Goal: Task Accomplishment & Management: Manage account settings

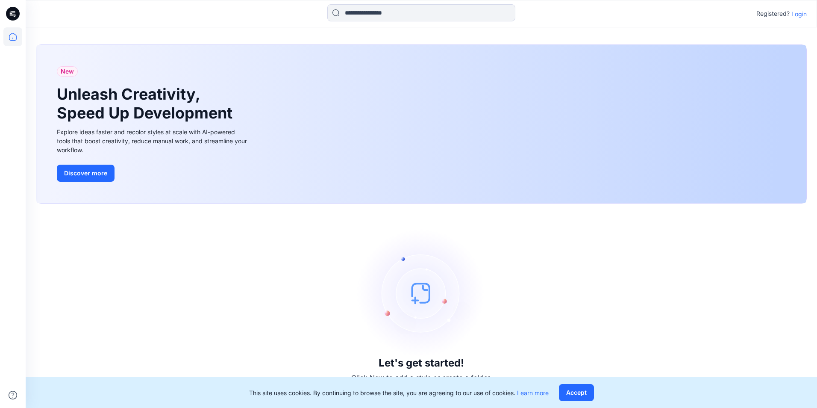
click at [13, 10] on icon at bounding box center [13, 14] width 14 height 14
click at [387, 12] on p "Login" at bounding box center [798, 13] width 15 height 9
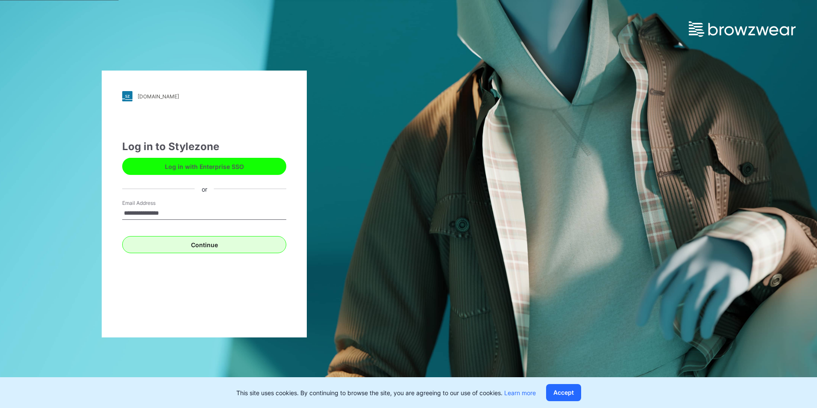
type input "**********"
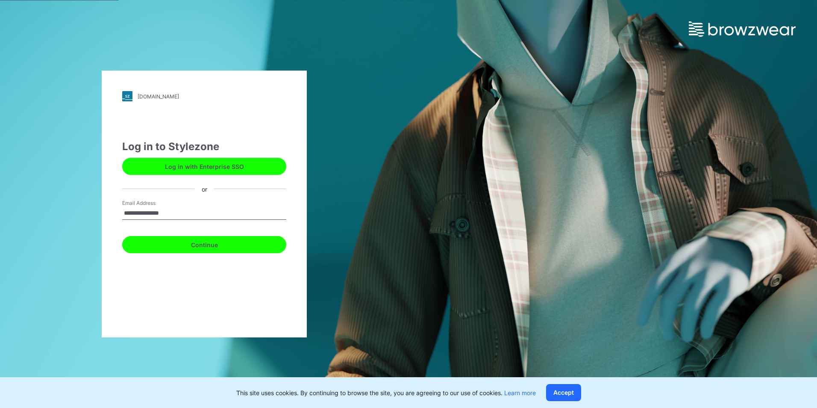
click at [173, 242] on button "Continue" at bounding box center [204, 244] width 164 height 17
